Goal: Transaction & Acquisition: Purchase product/service

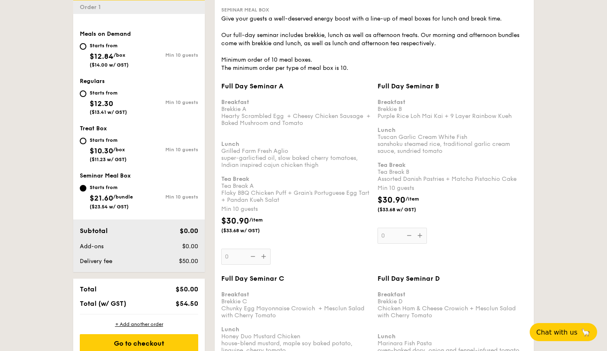
scroll to position [265, 0]
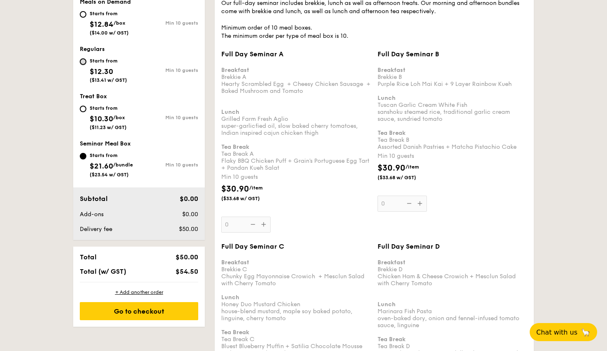
click at [82, 62] on input "Starts from $12.30 ($13.41 w/ GST) Min 10 guests" at bounding box center [83, 61] width 7 height 7
radio input "true"
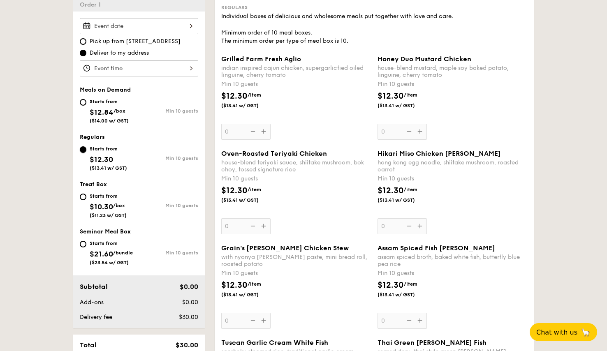
scroll to position [245, 0]
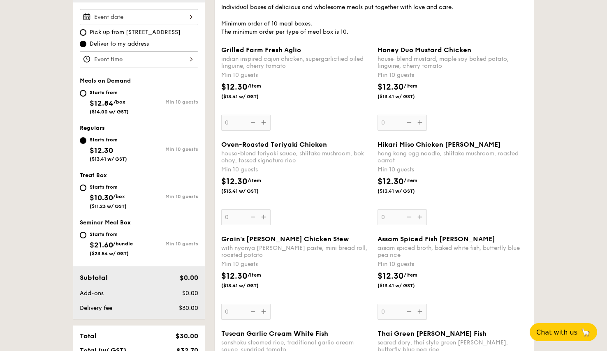
click at [233, 218] on div "Oven-Roasted Teriyaki Chicken house-blend teriyaki sauce, shiitake mushroom, bo…" at bounding box center [296, 183] width 150 height 85
click at [233, 218] on input "0" at bounding box center [245, 217] width 49 height 16
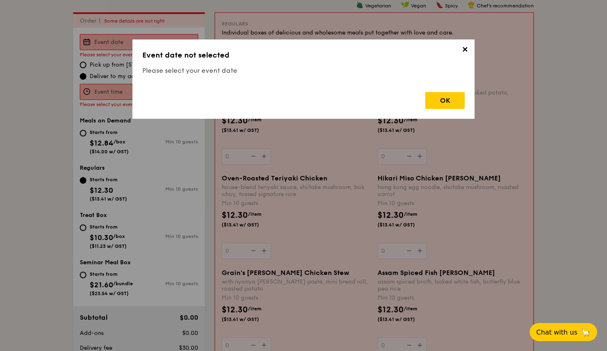
scroll to position [220, 0]
click at [461, 49] on div "✕ Event date not selected Please select your event date OK" at bounding box center [303, 78] width 342 height 79
click at [457, 104] on div "OK" at bounding box center [444, 100] width 39 height 17
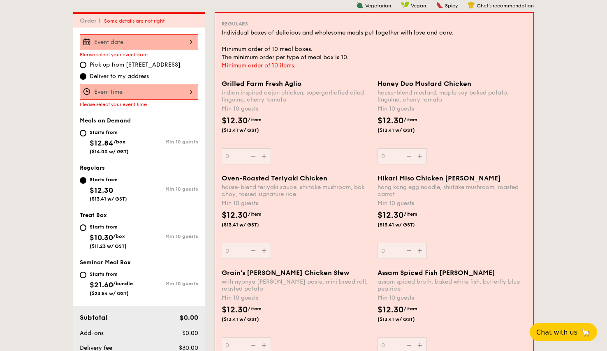
click at [157, 45] on div at bounding box center [139, 42] width 118 height 16
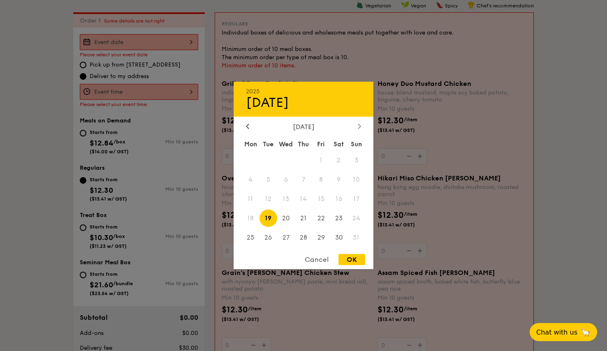
click at [362, 125] on div at bounding box center [359, 127] width 7 height 8
click at [267, 180] on span "9" at bounding box center [269, 180] width 18 height 18
click at [23, 134] on div at bounding box center [303, 175] width 607 height 351
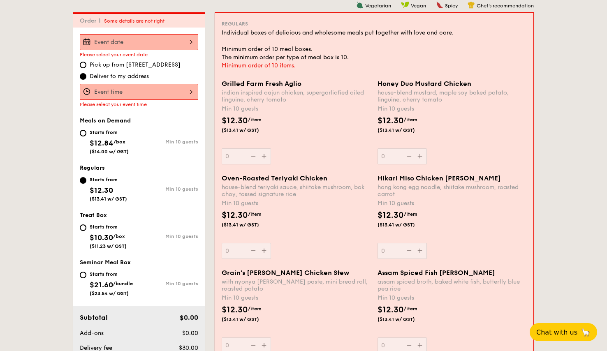
click at [164, 92] on div at bounding box center [139, 92] width 118 height 16
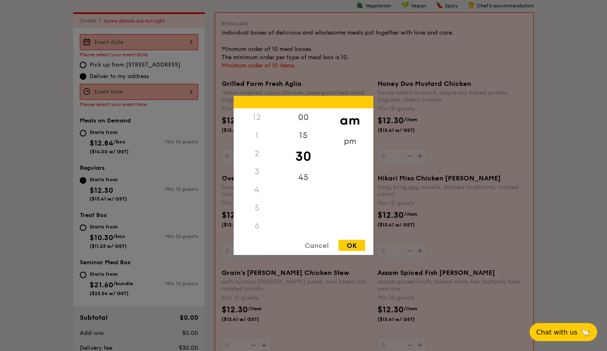
scroll to position [97, 0]
click at [306, 176] on div "45" at bounding box center [303, 181] width 46 height 24
click at [353, 244] on div "OK" at bounding box center [352, 245] width 27 height 11
type input "11:45AM"
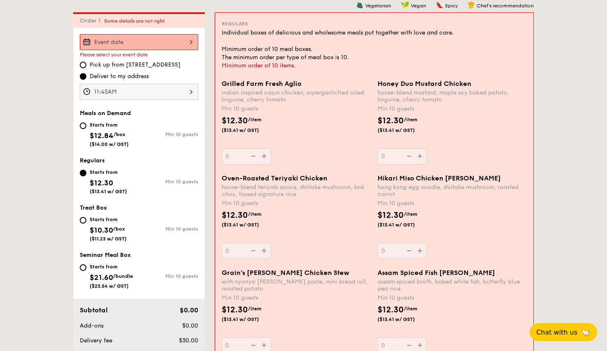
click at [235, 251] on div "Oven-Roasted Teriyaki Chicken house-blend teriyaki sauce, shiitake mushroom, bo…" at bounding box center [296, 216] width 149 height 85
click at [235, 251] on input "0" at bounding box center [246, 251] width 49 height 16
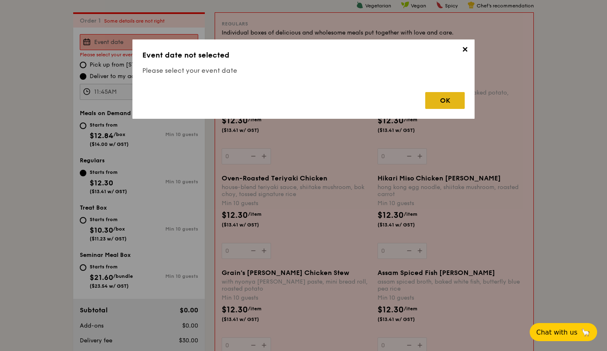
click at [431, 99] on div "OK" at bounding box center [444, 100] width 39 height 17
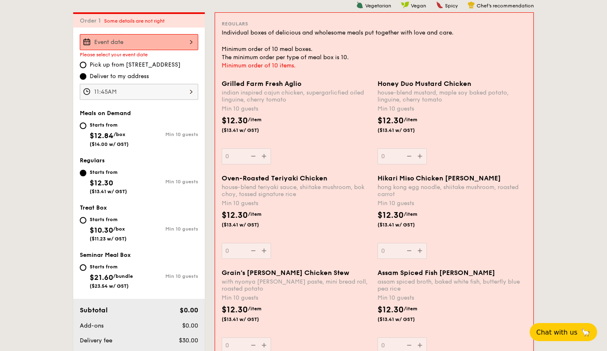
click at [160, 46] on div at bounding box center [139, 42] width 118 height 16
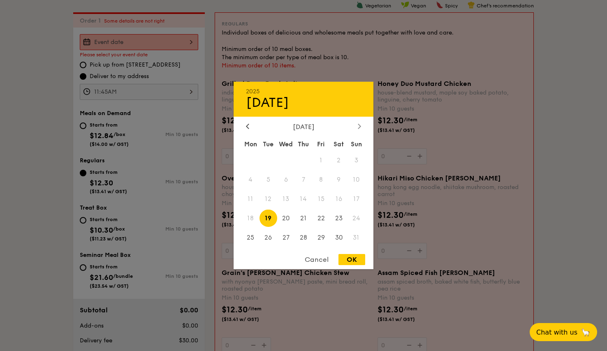
click at [360, 125] on icon at bounding box center [359, 126] width 2 height 5
click at [265, 181] on span "9" at bounding box center [269, 180] width 18 height 18
click at [355, 257] on div "OK" at bounding box center [352, 259] width 27 height 11
type input "Sep 09, 2025"
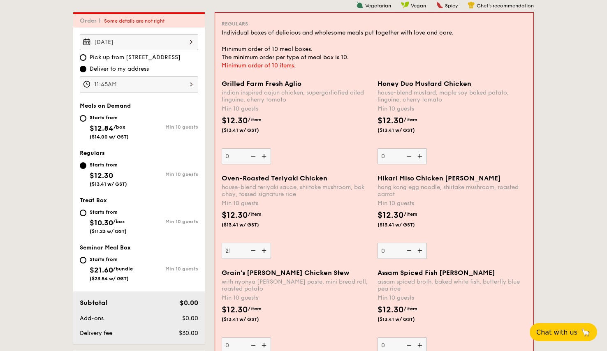
type input "21"
click at [304, 243] on div "Oven-Roasted Teriyaki Chicken house-blend teriyaki sauce, shiitake mushroom, bo…" at bounding box center [296, 216] width 149 height 85
click at [271, 243] on input "21" at bounding box center [246, 251] width 49 height 16
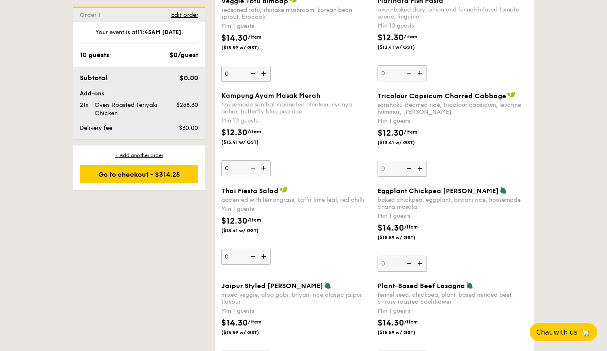
scroll to position [287, 0]
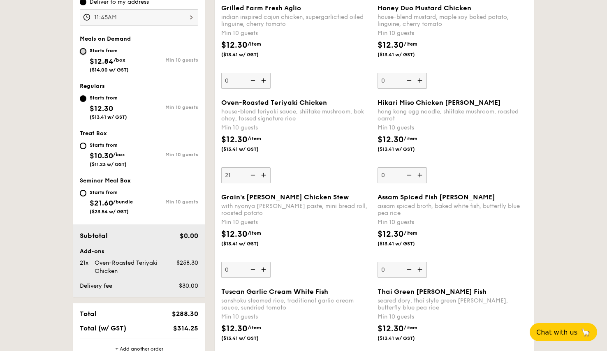
click at [83, 50] on input "Starts from $12.84 /box ($14.00 w/ GST) Min 10 guests" at bounding box center [83, 51] width 7 height 7
radio input "true"
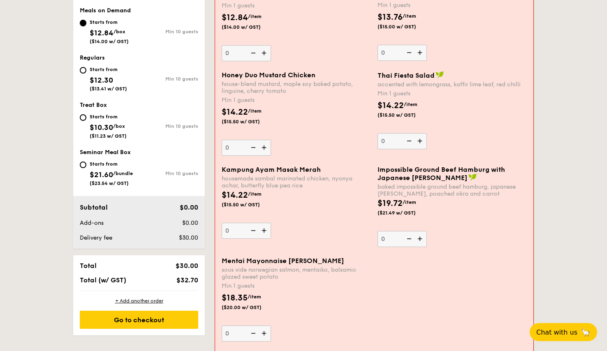
scroll to position [315, 0]
click at [100, 68] on div "Starts from" at bounding box center [108, 69] width 37 height 7
click at [86, 68] on input "Starts from $12.30 ($13.41 w/ GST) Min 10 guests" at bounding box center [83, 70] width 7 height 7
radio input "true"
